Goal: Navigation & Orientation: Understand site structure

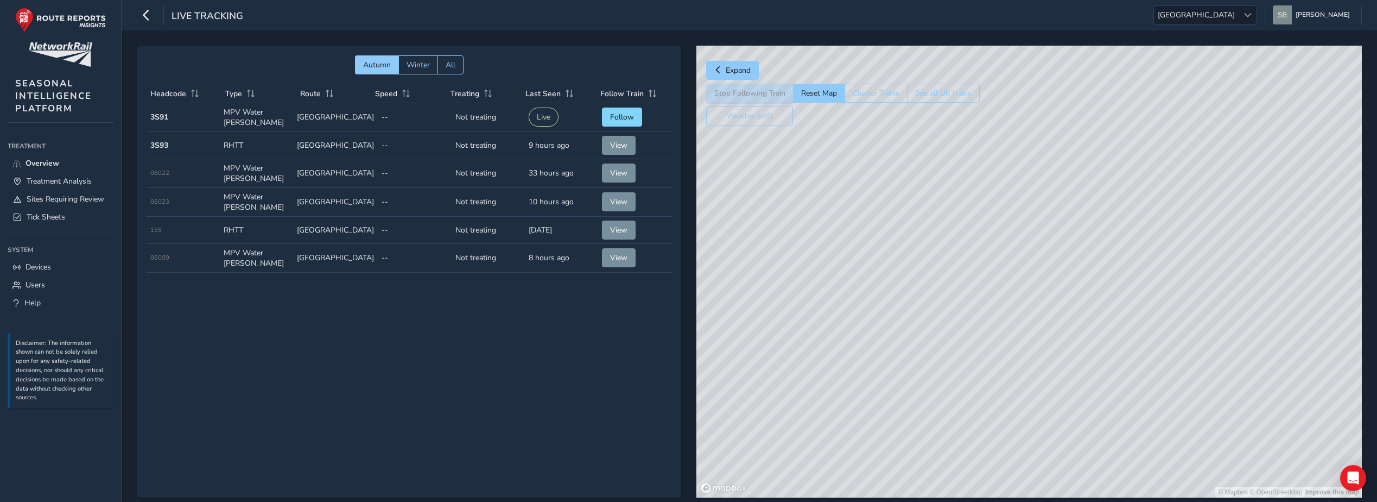
click at [237, 143] on td "Type RHTT" at bounding box center [256, 145] width 73 height 27
drag, startPoint x: 1126, startPoint y: 392, endPoint x: 1027, endPoint y: 213, distance: 205.3
click at [1029, 202] on div "© Mapbox © OpenStreetMap Improve this map" at bounding box center [1028, 272] width 665 height 452
drag, startPoint x: 1060, startPoint y: 385, endPoint x: 1002, endPoint y: 243, distance: 153.1
click at [1002, 243] on div "© Mapbox © OpenStreetMap Improve this map" at bounding box center [1028, 272] width 665 height 452
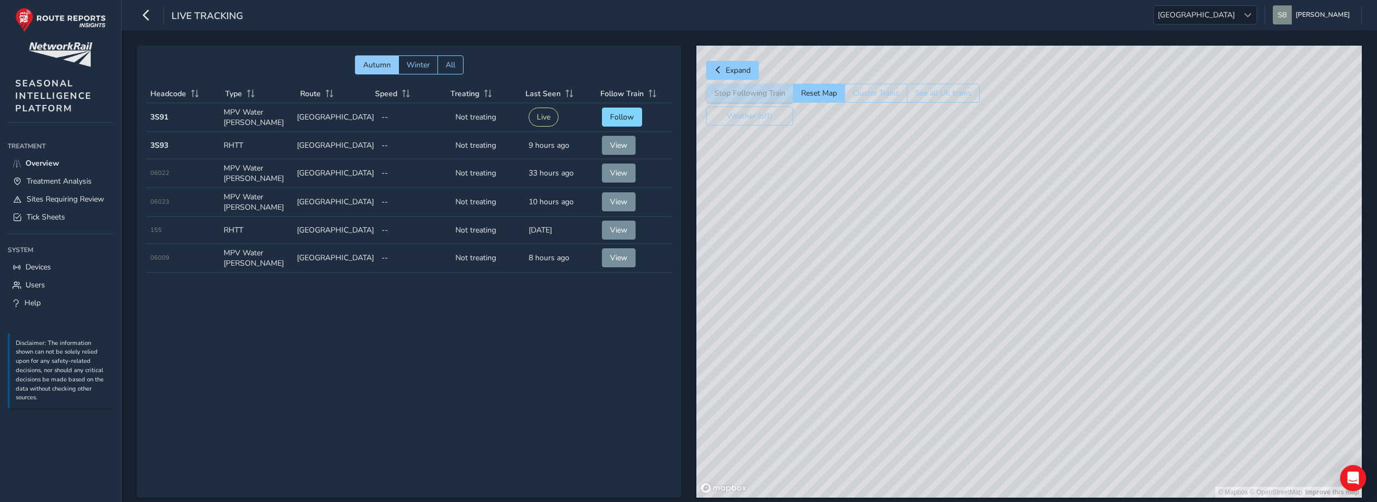
drag, startPoint x: 990, startPoint y: 276, endPoint x: 1088, endPoint y: 499, distance: 244.0
click at [1105, 490] on div "© Mapbox © OpenStreetMap Improve this map" at bounding box center [1028, 272] width 665 height 452
click at [1007, 332] on div "© Mapbox © OpenStreetMap Improve this map" at bounding box center [1028, 272] width 665 height 452
click at [929, 211] on div "© Mapbox © OpenStreetMap Improve this map" at bounding box center [1028, 272] width 665 height 452
drag, startPoint x: 935, startPoint y: 180, endPoint x: 1047, endPoint y: 431, distance: 274.6
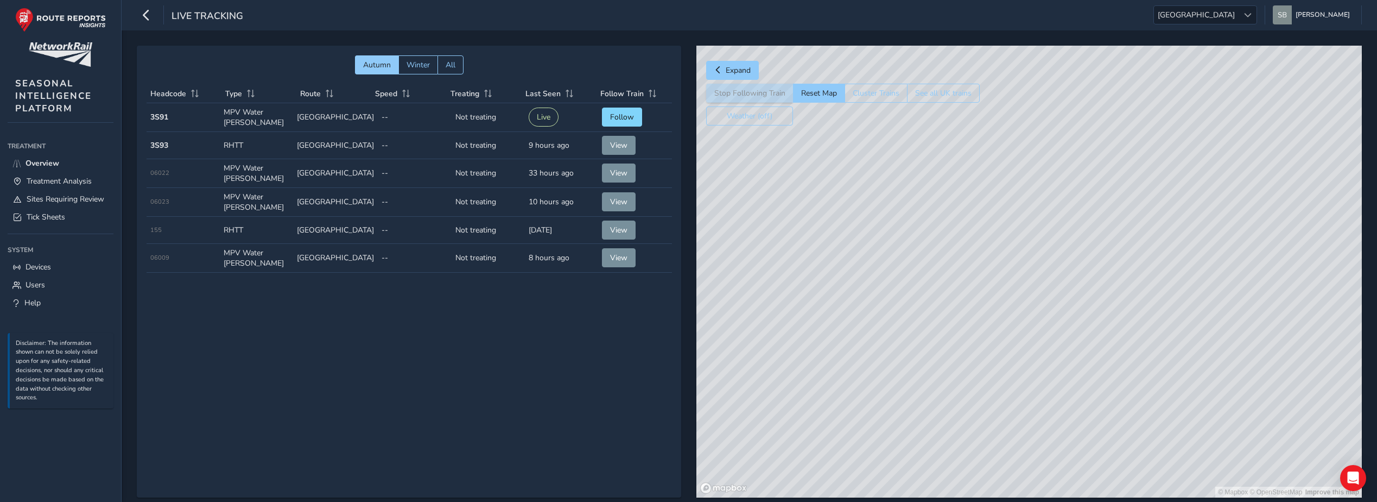
click at [1084, 472] on div "© Mapbox © OpenStreetMap Improve this map" at bounding box center [1028, 272] width 665 height 452
click at [936, 285] on div "© Mapbox © OpenStreetMap Improve this map" at bounding box center [1028, 272] width 665 height 452
drag, startPoint x: 1061, startPoint y: 362, endPoint x: 1017, endPoint y: 143, distance: 223.1
click at [1024, 142] on div "© Mapbox © OpenStreetMap Improve this map" at bounding box center [1028, 272] width 665 height 452
drag, startPoint x: 1094, startPoint y: 374, endPoint x: 994, endPoint y: 245, distance: 163.6
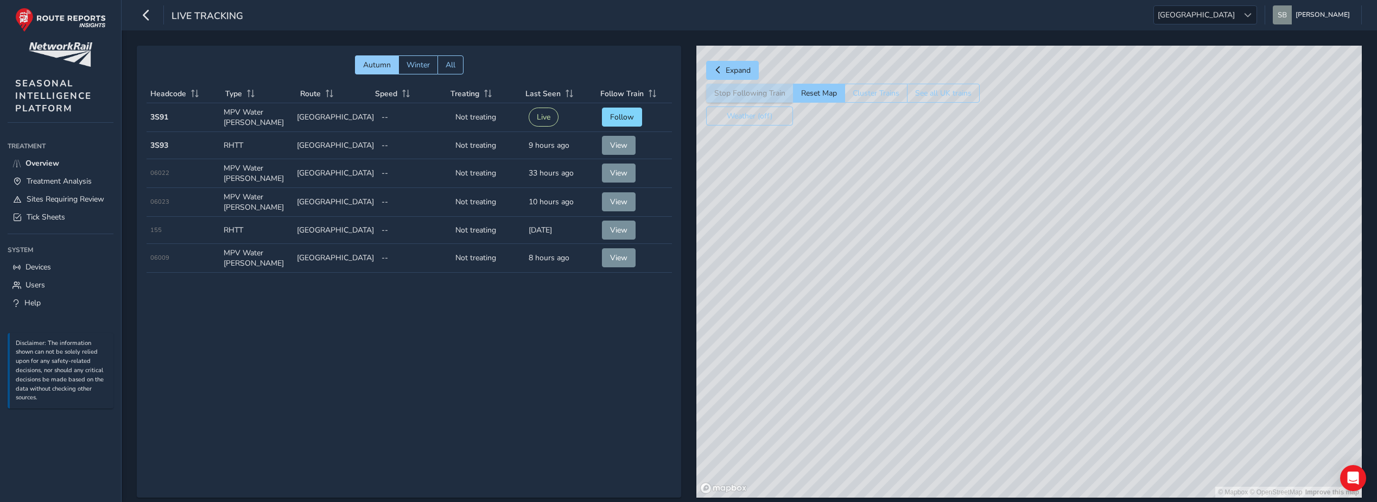
click at [995, 238] on div "© Mapbox © OpenStreetMap Improve this map" at bounding box center [1028, 272] width 665 height 452
drag, startPoint x: 1006, startPoint y: 259, endPoint x: 1002, endPoint y: 249, distance: 10.8
click at [1004, 250] on div "© Mapbox © OpenStreetMap Improve this map" at bounding box center [1028, 272] width 665 height 452
drag, startPoint x: 975, startPoint y: 322, endPoint x: 1050, endPoint y: 213, distance: 131.9
click at [1048, 213] on div "© Mapbox © OpenStreetMap Improve this map" at bounding box center [1028, 272] width 665 height 452
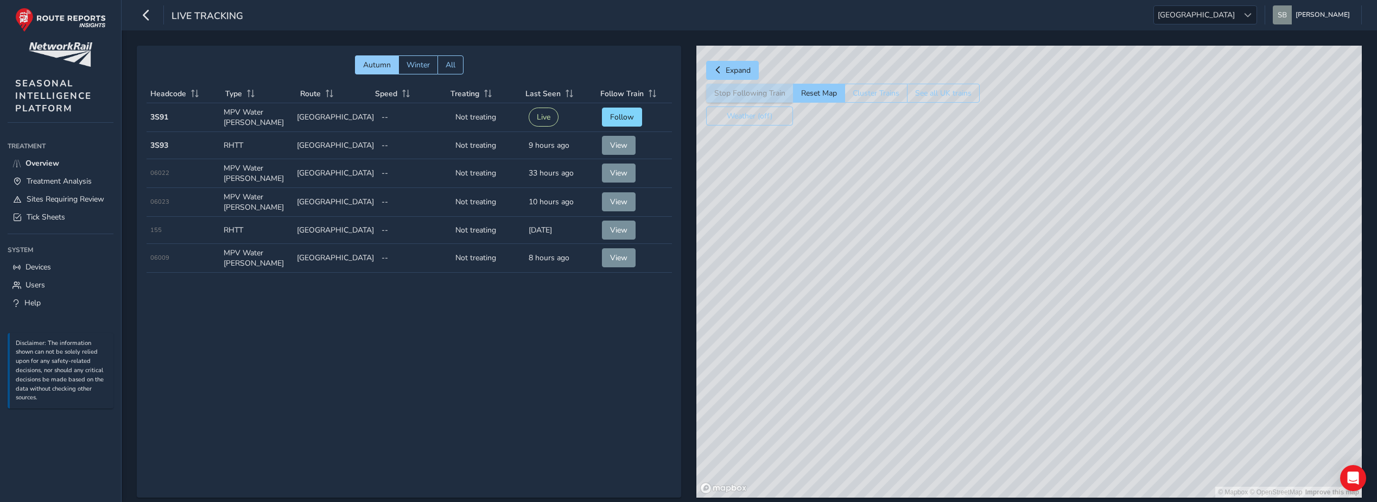
drag, startPoint x: 922, startPoint y: 342, endPoint x: 1049, endPoint y: 277, distance: 143.2
click at [1049, 278] on div "© Mapbox © OpenStreetMap Improve this map" at bounding box center [1028, 272] width 665 height 452
drag, startPoint x: 1015, startPoint y: 344, endPoint x: 942, endPoint y: 245, distance: 122.7
click at [945, 229] on div "© Mapbox © OpenStreetMap Improve this map" at bounding box center [1028, 272] width 665 height 452
drag, startPoint x: 915, startPoint y: 314, endPoint x: 1001, endPoint y: 210, distance: 135.0
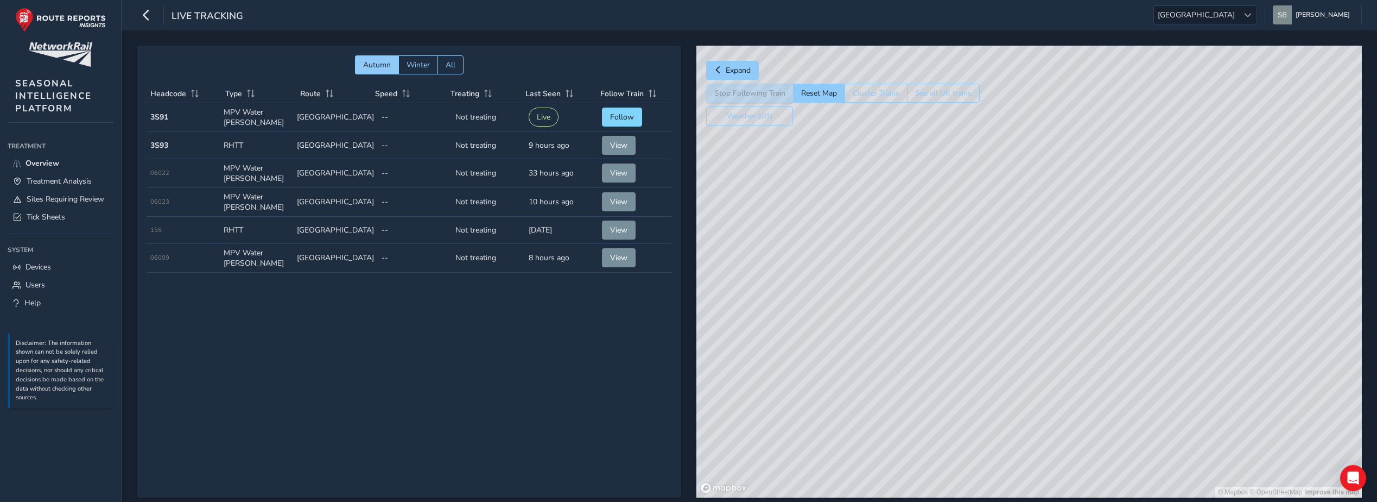
click at [1001, 210] on div "© Mapbox © OpenStreetMap Improve this map" at bounding box center [1028, 272] width 665 height 452
drag, startPoint x: 1084, startPoint y: 349, endPoint x: 994, endPoint y: 233, distance: 147.3
click at [995, 234] on div "© Mapbox © OpenStreetMap Improve this map" at bounding box center [1028, 272] width 665 height 452
drag, startPoint x: 1019, startPoint y: 340, endPoint x: 959, endPoint y: 263, distance: 97.8
click at [966, 261] on div "© Mapbox © OpenStreetMap Improve this map" at bounding box center [1028, 272] width 665 height 452
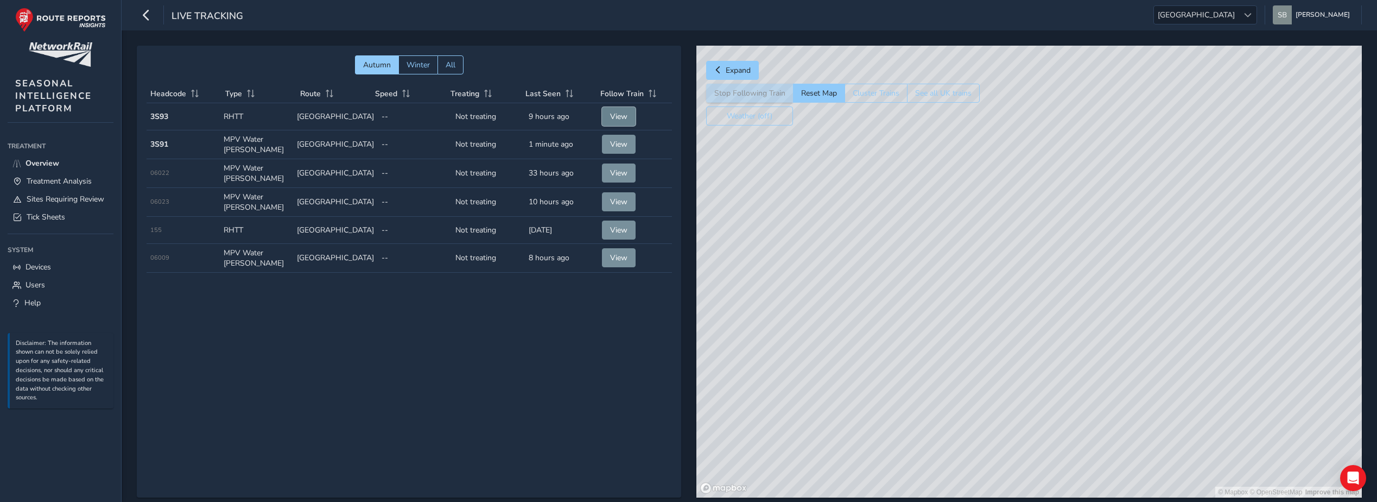
click at [617, 113] on span "View" at bounding box center [618, 116] width 17 height 10
click at [624, 114] on span "View" at bounding box center [618, 116] width 17 height 10
click at [423, 61] on span "Winter" at bounding box center [417, 65] width 23 height 10
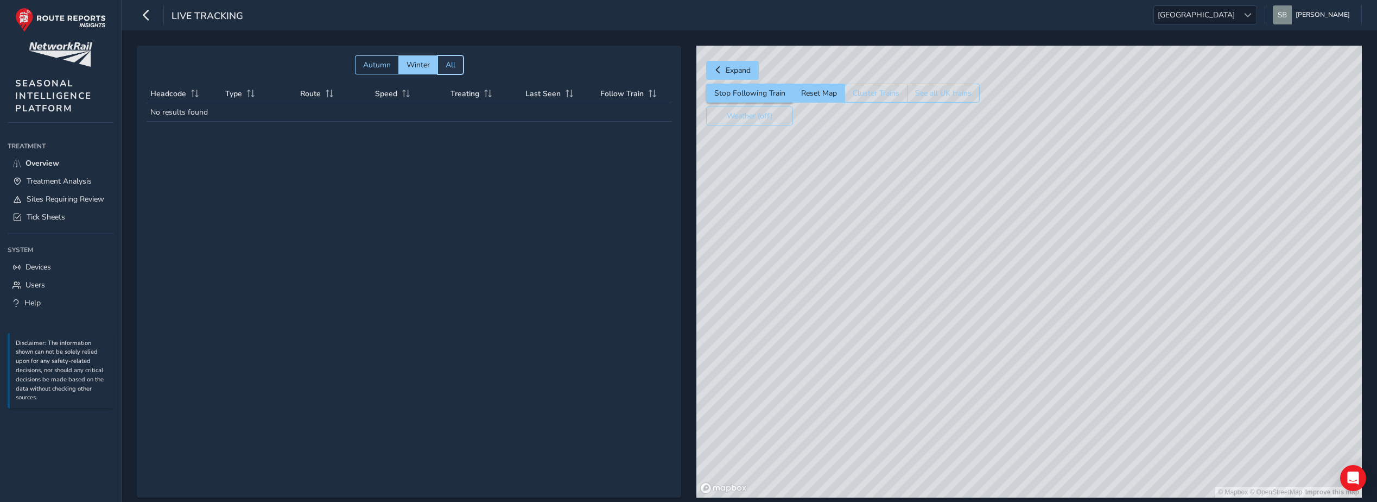
click at [450, 64] on span "All" at bounding box center [451, 65] width 10 height 10
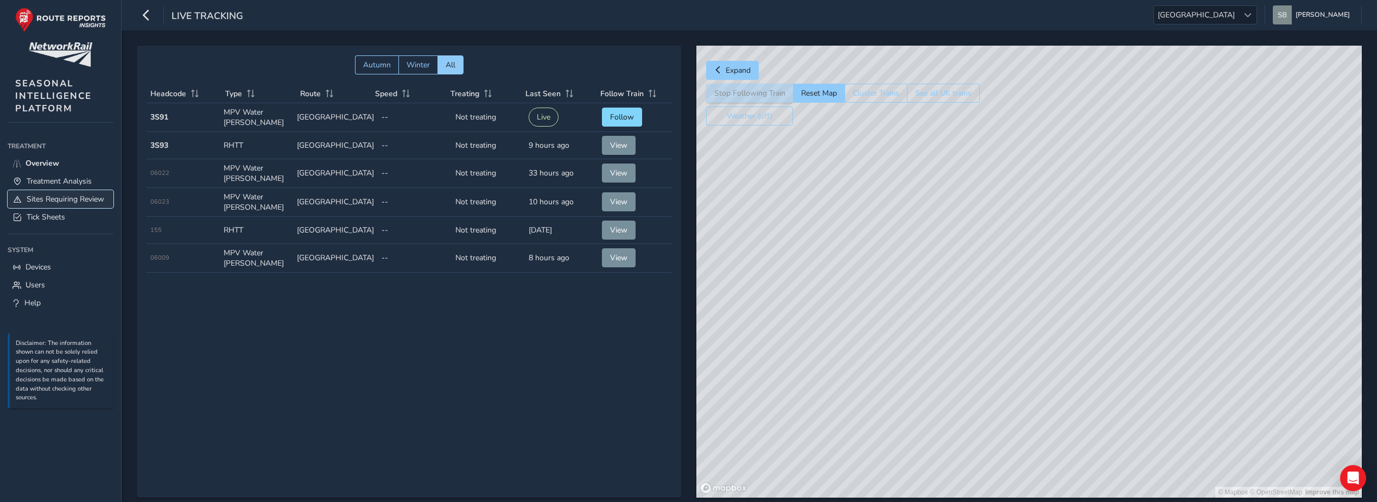
click at [56, 200] on span "Sites Requiring Review" at bounding box center [66, 199] width 78 height 10
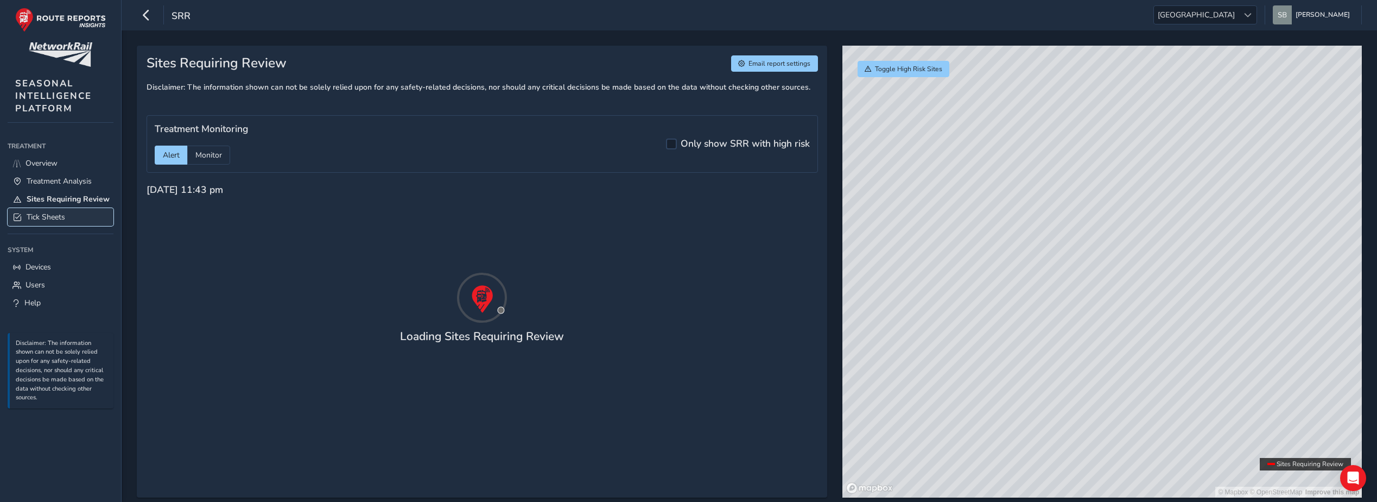
click at [43, 213] on span "Tick Sheets" at bounding box center [46, 217] width 39 height 10
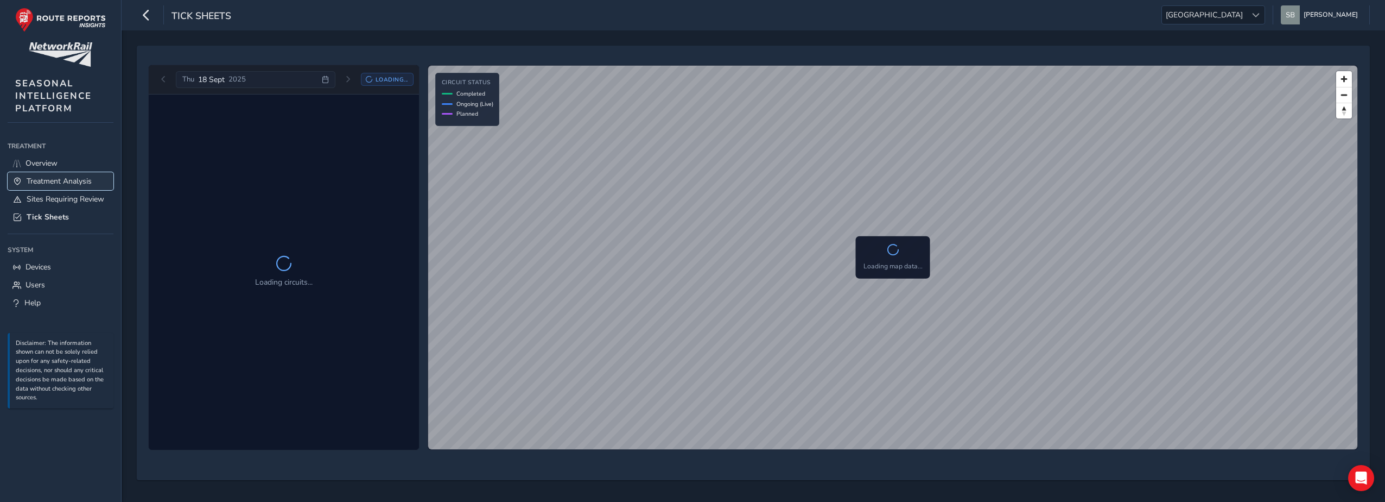
click at [60, 178] on span "Treatment Analysis" at bounding box center [59, 181] width 65 height 10
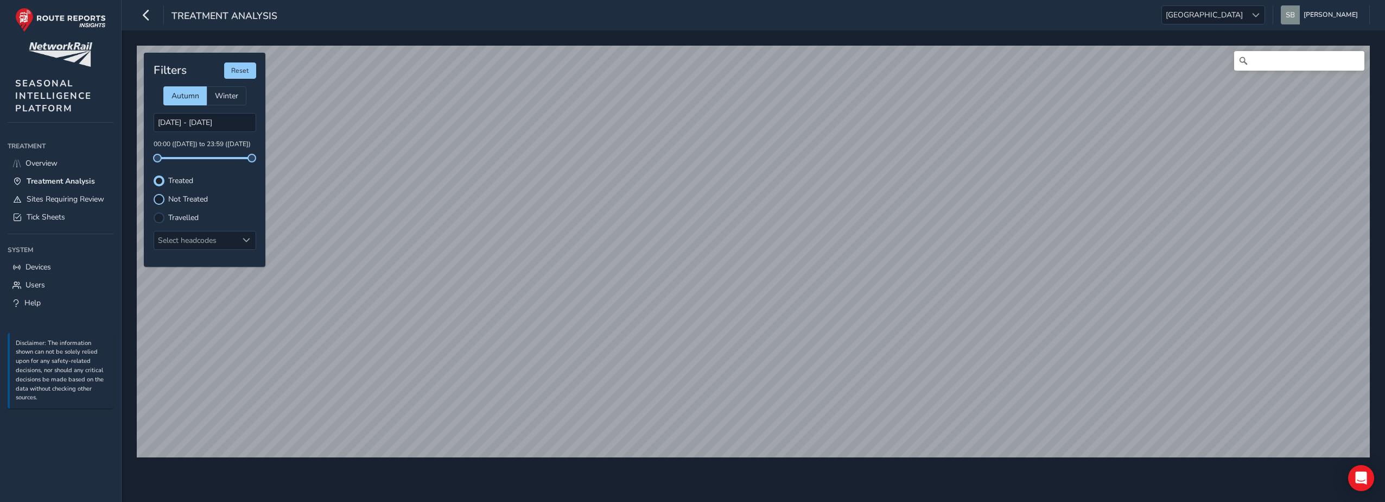
click at [160, 200] on div at bounding box center [159, 199] width 11 height 11
click at [157, 217] on div at bounding box center [159, 217] width 11 height 11
click at [38, 266] on span "Devices" at bounding box center [39, 267] width 26 height 10
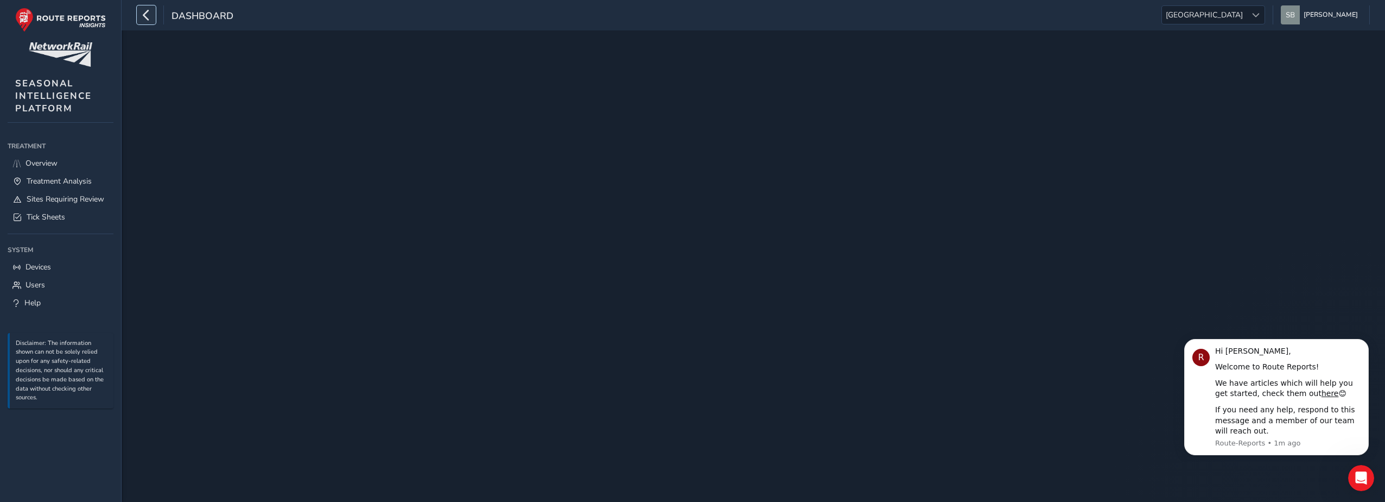
click at [144, 12] on icon "button" at bounding box center [146, 14] width 11 height 19
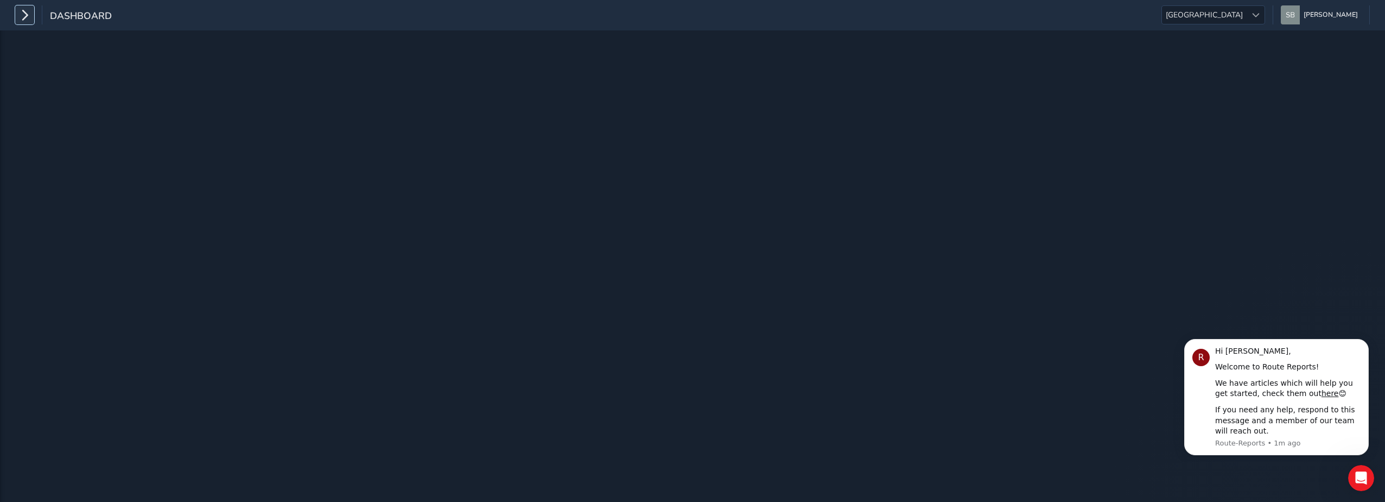
click at [24, 11] on icon "button" at bounding box center [24, 14] width 11 height 19
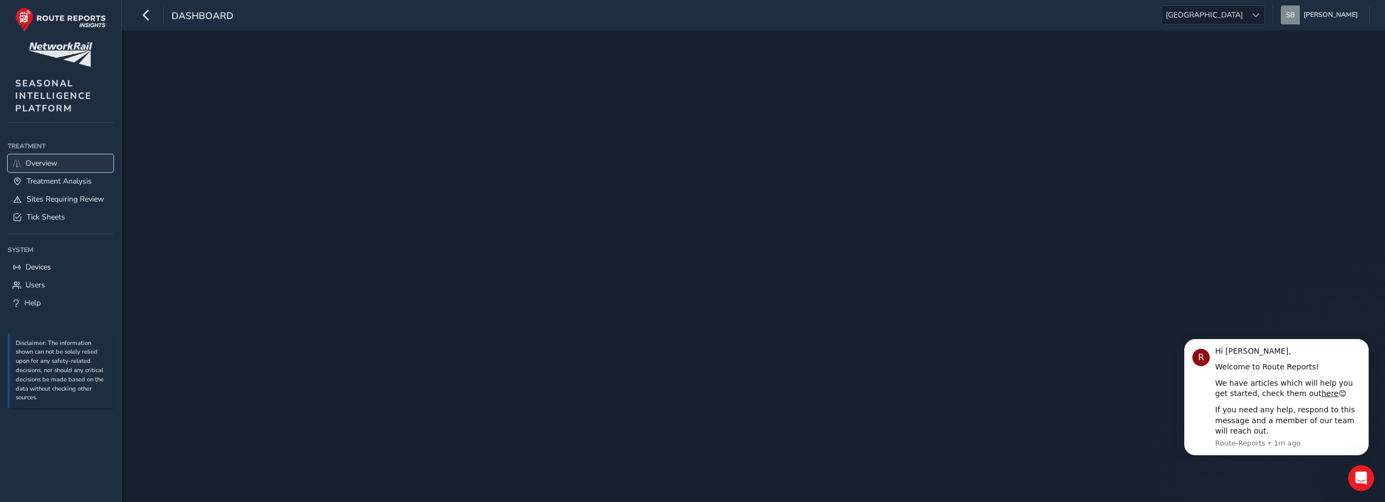
click at [50, 160] on span "Overview" at bounding box center [42, 163] width 32 height 10
